Goal: Transaction & Acquisition: Download file/media

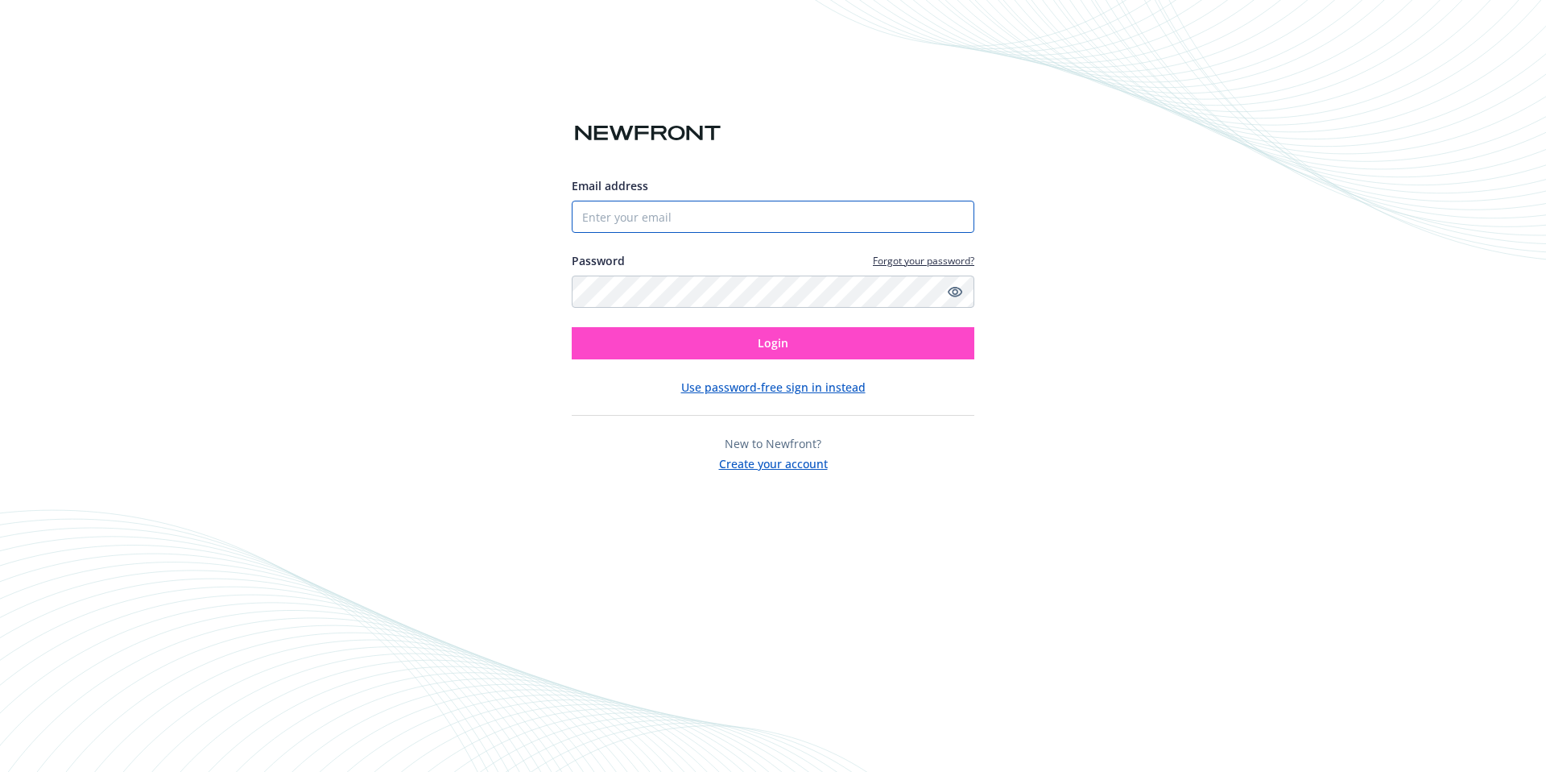
type input "[EMAIL_ADDRESS][DOMAIN_NAME]"
click at [737, 345] on button "Login" at bounding box center [773, 343] width 403 height 32
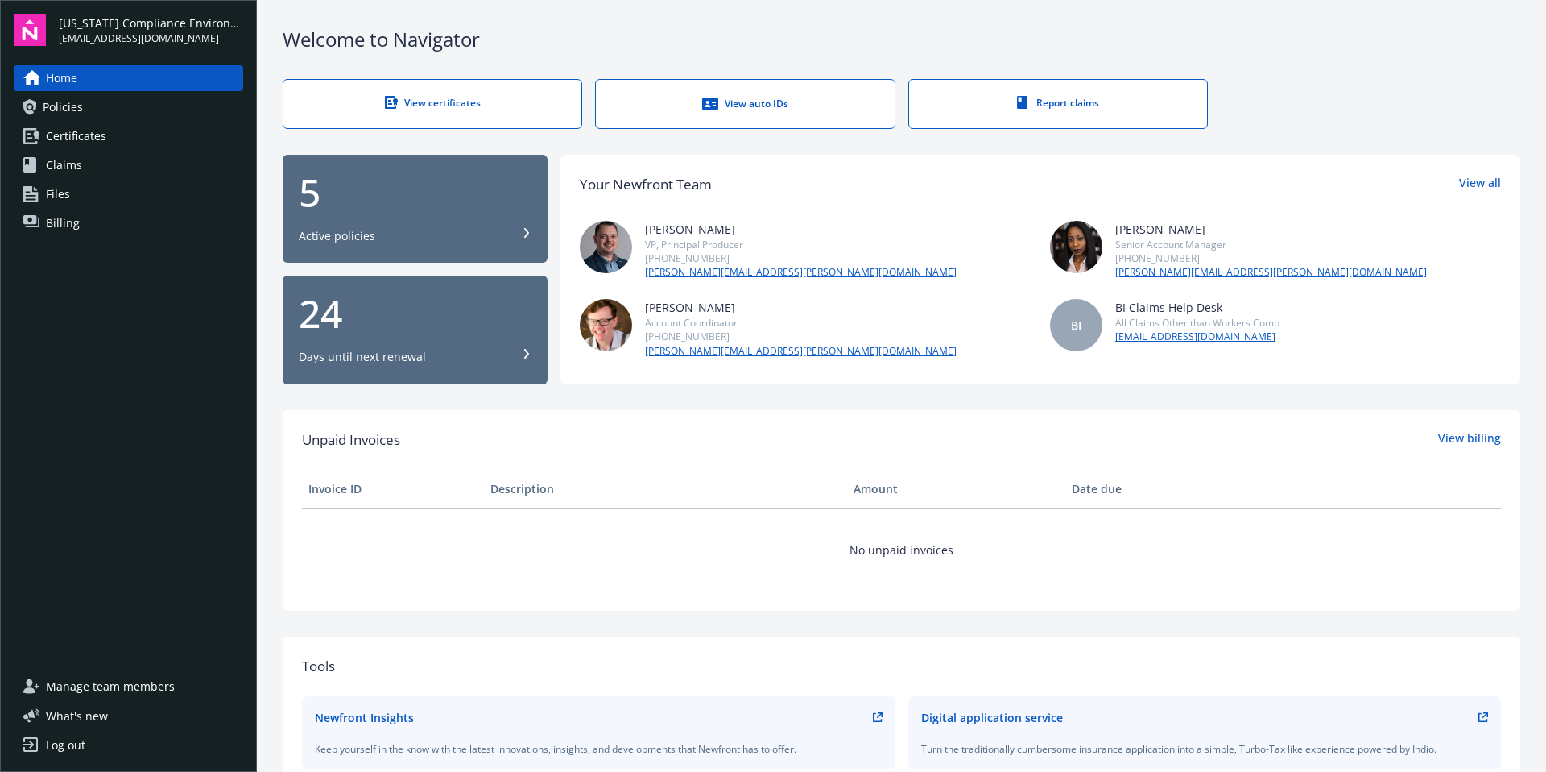
click at [413, 109] on link "View certificates" at bounding box center [433, 104] width 300 height 50
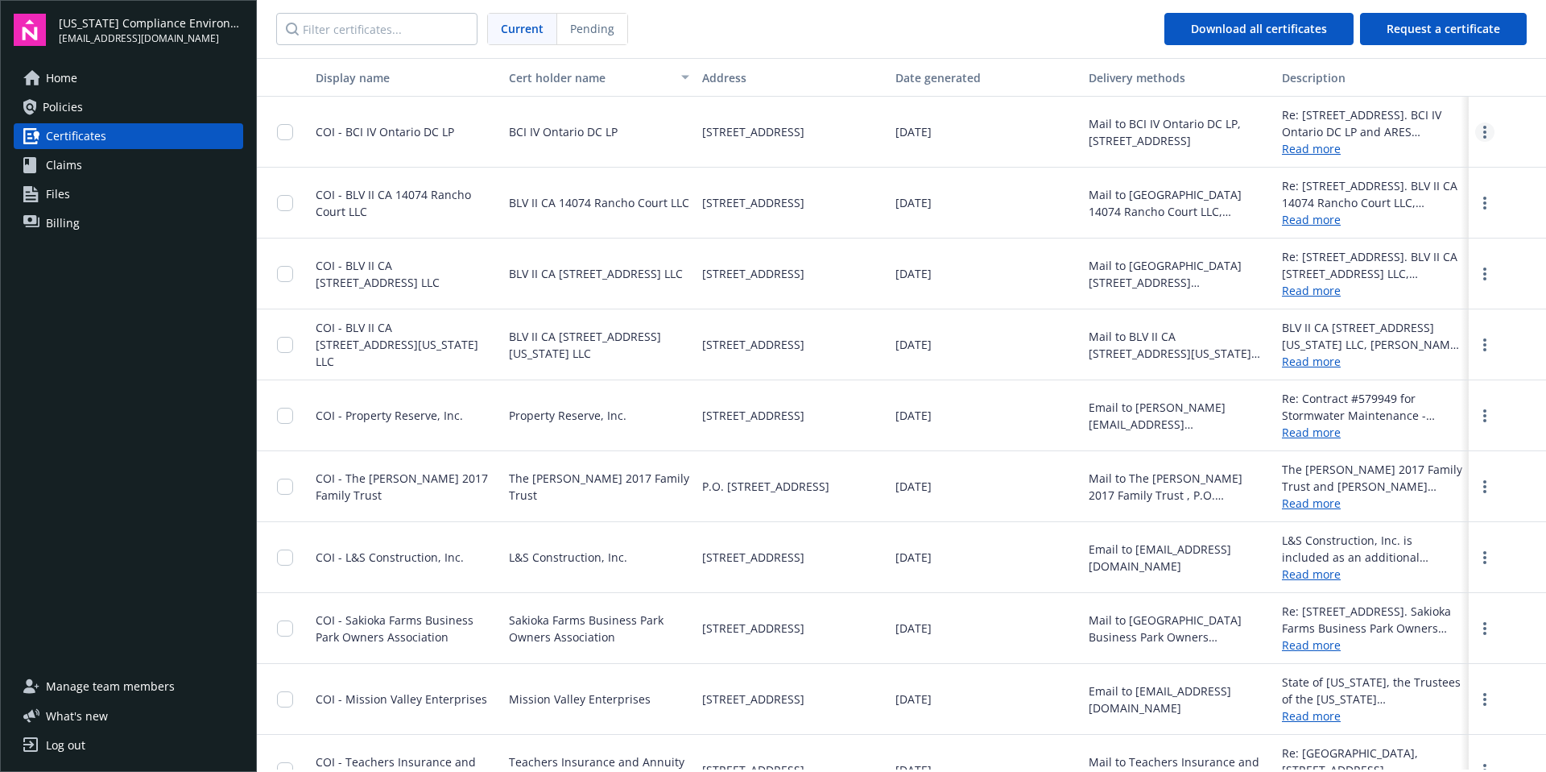
click at [1480, 130] on link "more" at bounding box center [1485, 131] width 19 height 19
click at [1418, 159] on link "Download" at bounding box center [1442, 165] width 106 height 32
